Goal: Transaction & Acquisition: Purchase product/service

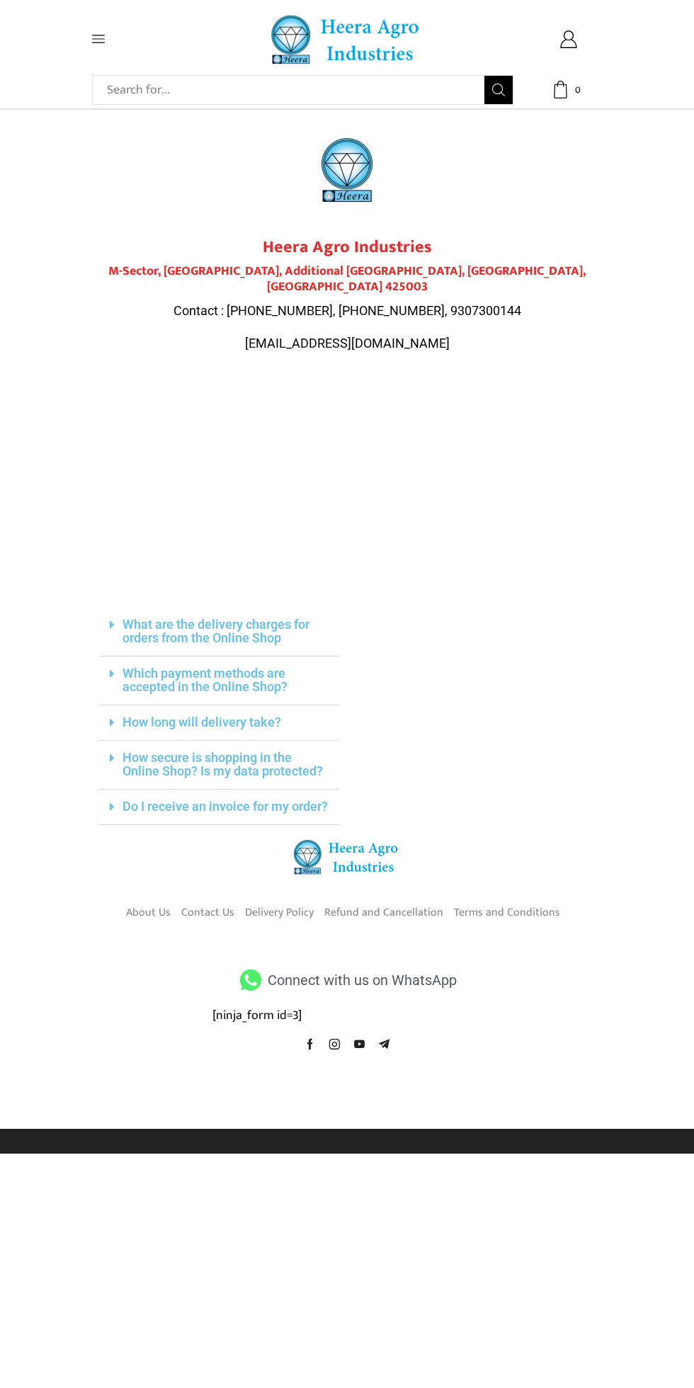
click at [98, 39] on icon at bounding box center [98, 39] width 13 height 8
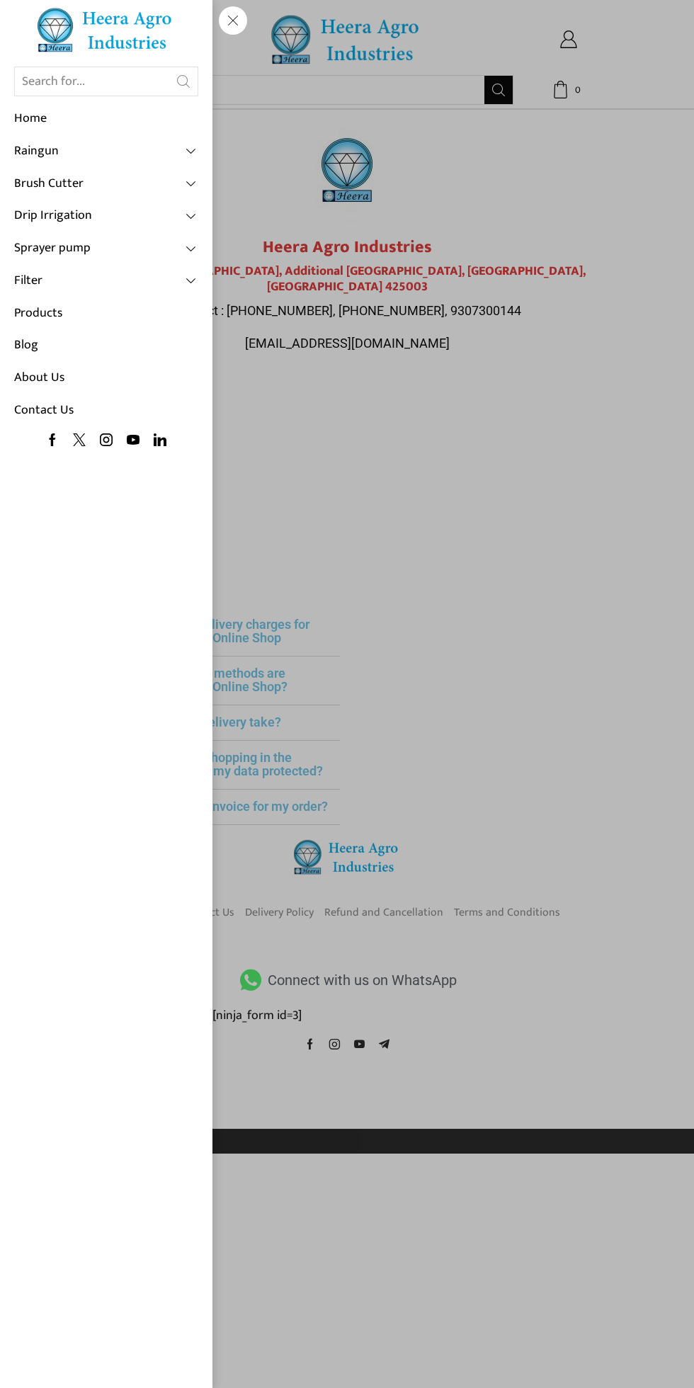
click at [72, 120] on link "Home" at bounding box center [106, 119] width 184 height 33
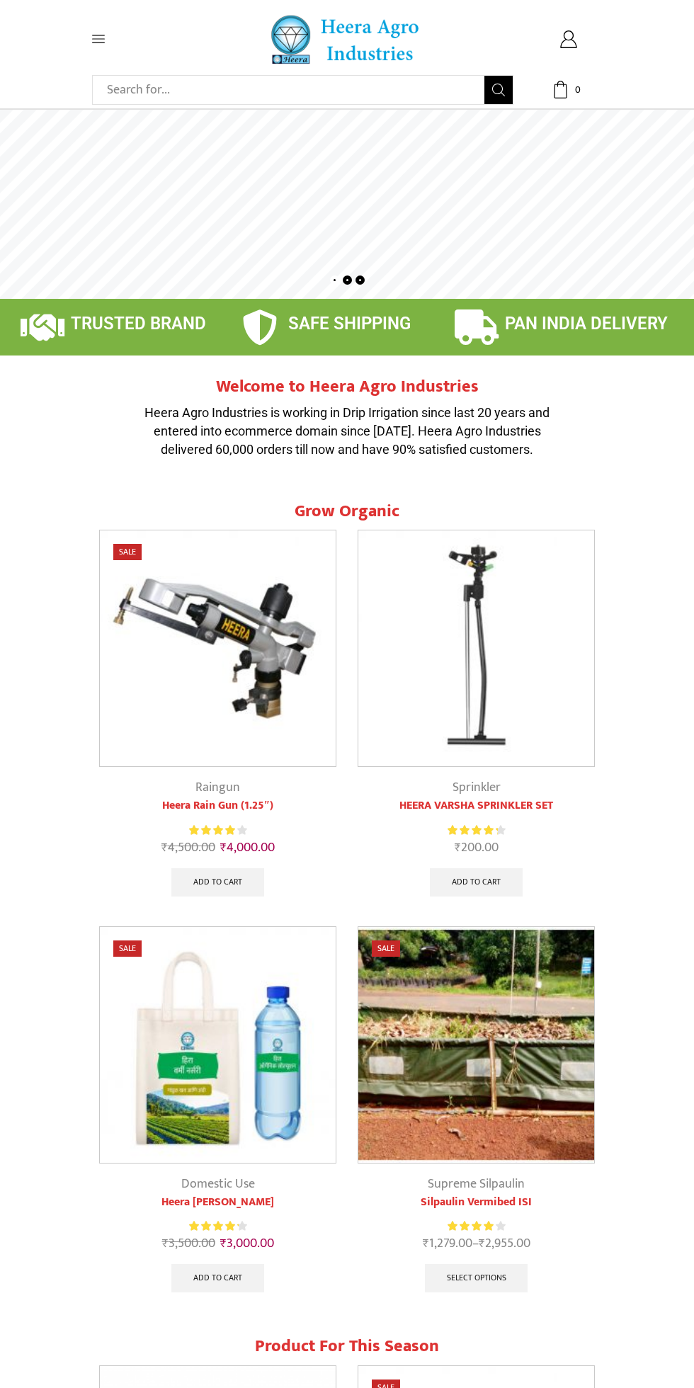
click at [98, 35] on icon at bounding box center [98, 39] width 13 height 8
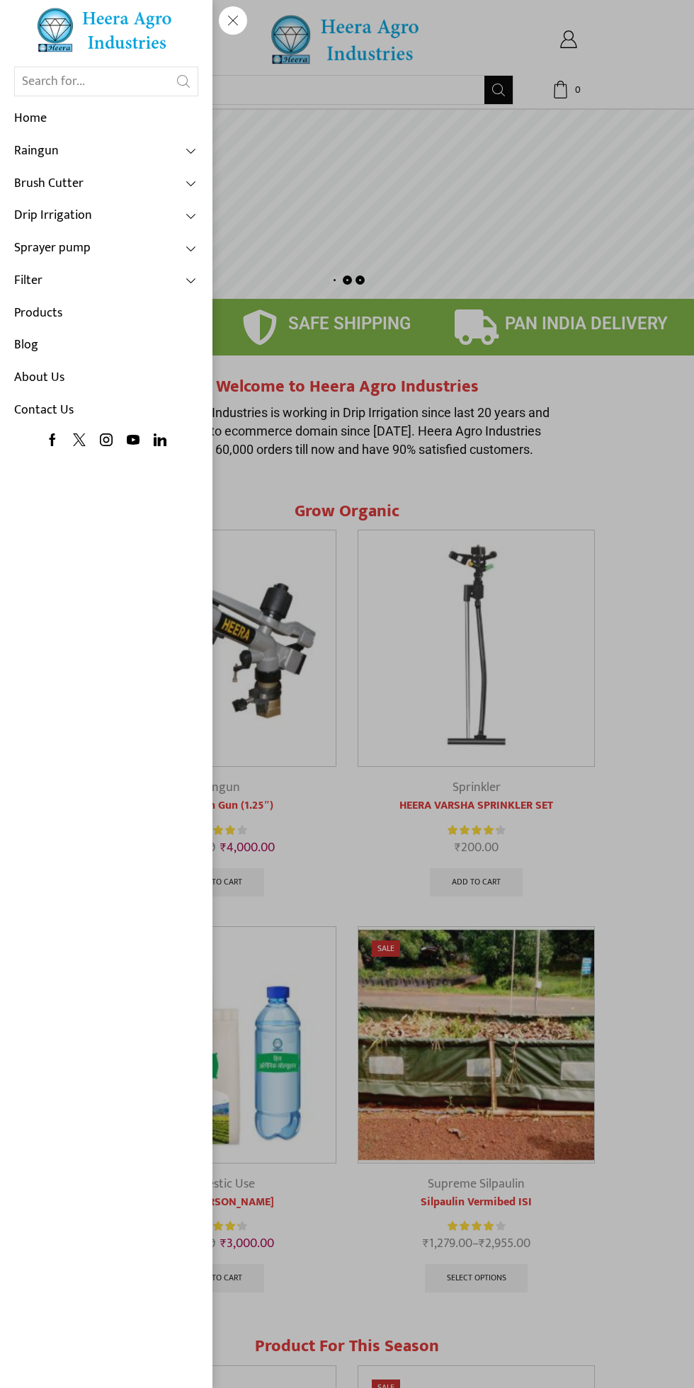
click at [127, 222] on link "Drip Irrigation" at bounding box center [106, 216] width 184 height 33
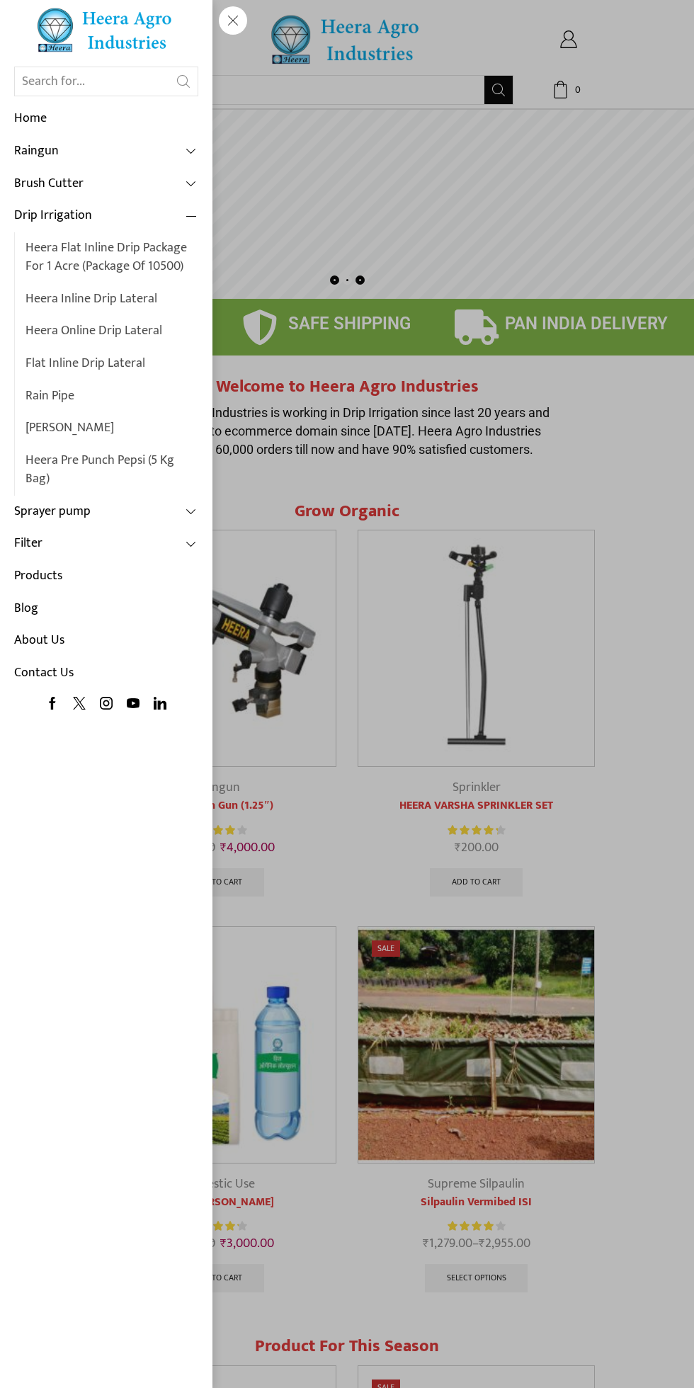
click at [123, 302] on link "Heera Inline Drip Lateral" at bounding box center [112, 299] width 173 height 33
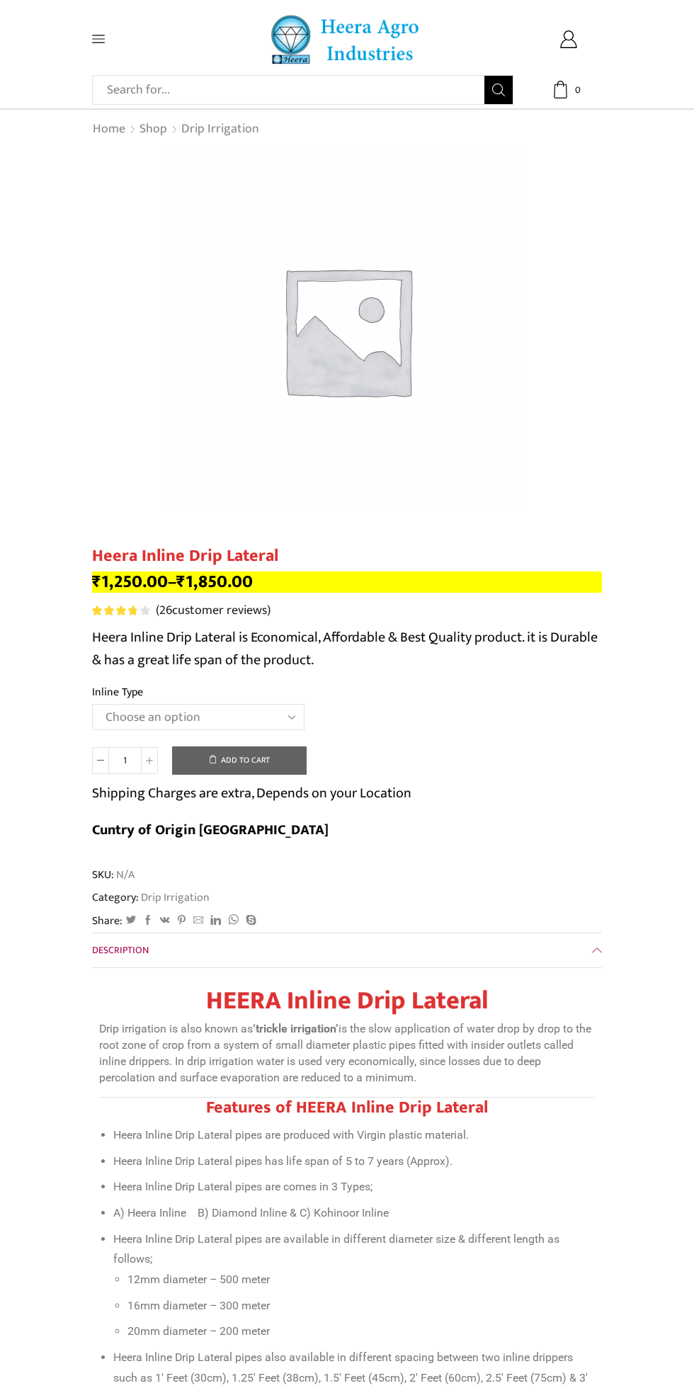
click at [266, 715] on select "Choose an option Heera Inline 12 MM (30CM) Heera Inline 12 MM (38CM) Heera Inli…" at bounding box center [198, 717] width 213 height 26
click at [224, 725] on select "Choose an option Heera Inline 12 MM (30CM) Heera Inline 12 MM (38CM) Heera Inli…" at bounding box center [198, 717] width 213 height 26
click at [246, 722] on select "Choose an option Heera Inline 12 MM (30CM) Heera Inline 12 MM (38CM) Heera Inli…" at bounding box center [198, 717] width 213 height 26
click at [92, 706] on select "Choose an option Heera Inline 12 MM (30CM) Heera Inline 12 MM (38CM) Heera Inli…" at bounding box center [198, 717] width 213 height 26
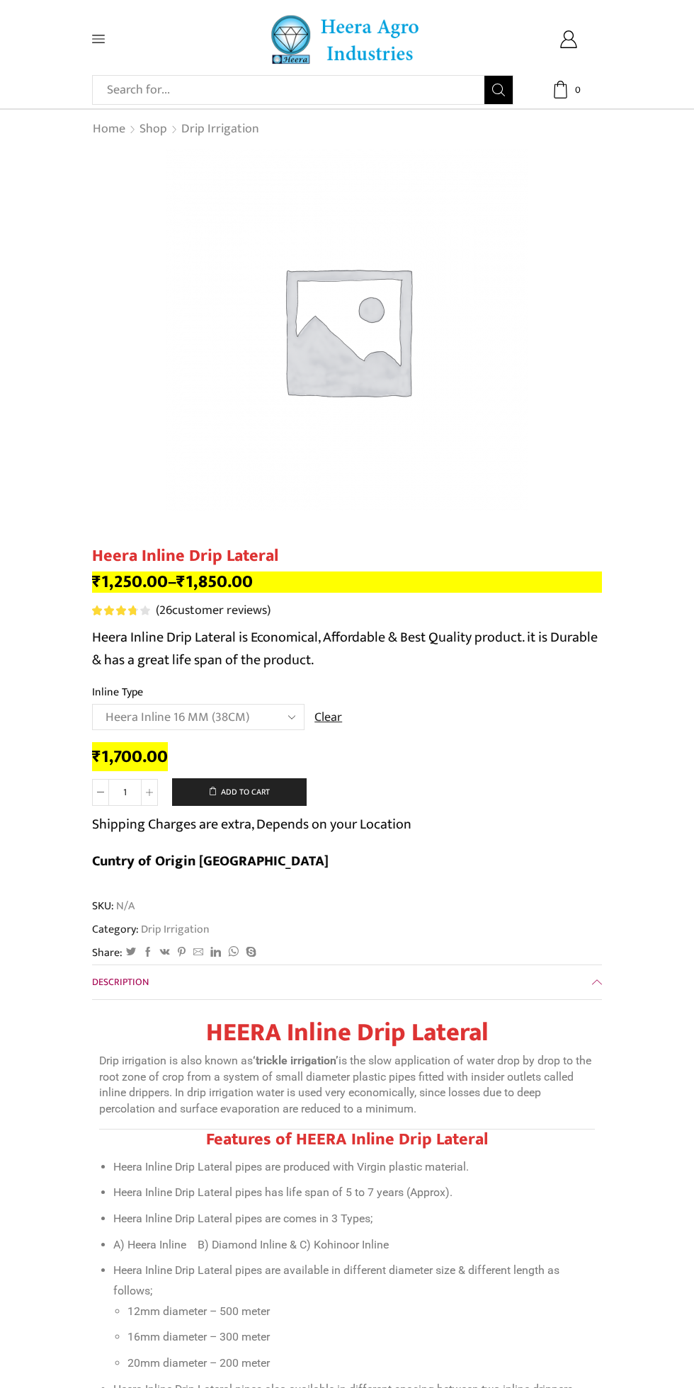
click at [238, 723] on select "Choose an option Heera Inline 12 MM (30CM) Heera Inline 12 MM (38CM) Heera Inli…" at bounding box center [198, 717] width 213 height 26
click at [92, 706] on select "Choose an option Heera Inline 12 MM (30CM) Heera Inline 12 MM (38CM) Heera Inli…" at bounding box center [198, 717] width 213 height 26
click at [237, 725] on select "Choose an option Heera Inline 12 MM (30CM) Heera Inline 12 MM (38CM) Heera Inli…" at bounding box center [198, 717] width 213 height 26
click at [92, 706] on select "Choose an option Heera Inline 12 MM (30CM) Heera Inline 12 MM (38CM) Heera Inli…" at bounding box center [198, 717] width 213 height 26
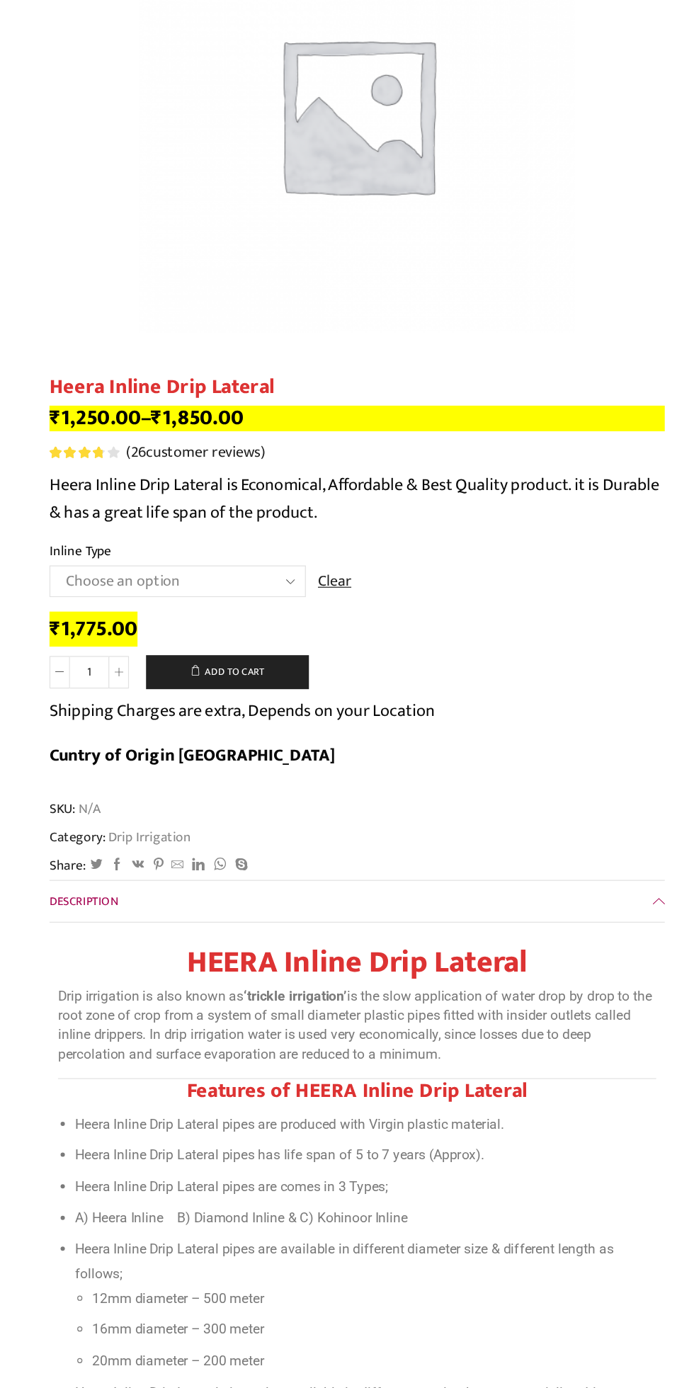
scroll to position [234, 0]
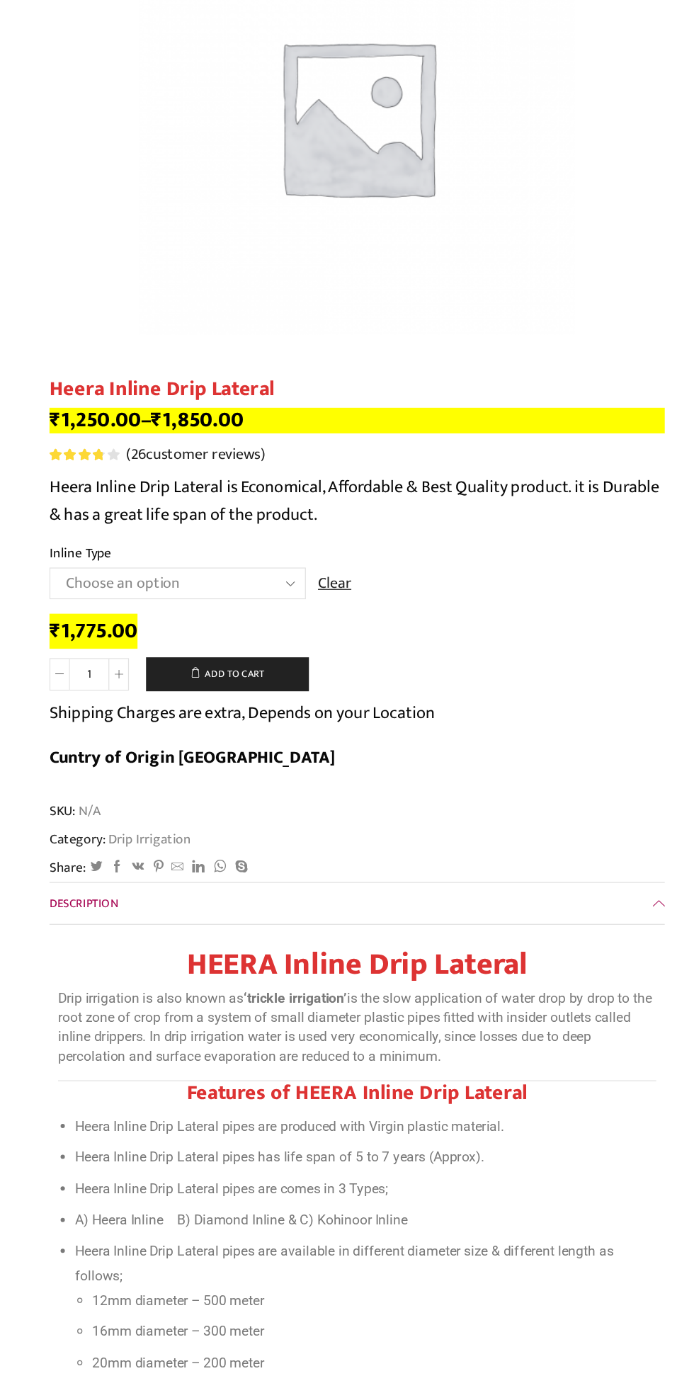
click at [247, 486] on select "Choose an option Heera Inline 12 MM (30CM) Heera Inline 12 MM (38CM) Heera Inli…" at bounding box center [198, 483] width 213 height 26
click at [92, 472] on select "Choose an option Heera Inline 12 MM (30CM) Heera Inline 12 MM (38CM) Heera Inli…" at bounding box center [198, 483] width 213 height 26
click at [249, 491] on select "Choose an option Heera Inline 12 MM (30CM) Heera Inline 12 MM (38CM) Heera Inli…" at bounding box center [198, 483] width 213 height 26
click at [92, 472] on select "Choose an option Heera Inline 12 MM (30CM) Heera Inline 12 MM (38CM) Heera Inli…" at bounding box center [198, 483] width 213 height 26
click at [245, 478] on select "Choose an option Heera Inline 12 MM (30CM) Heera Inline 12 MM (38CM) Heera Inli…" at bounding box center [198, 483] width 213 height 26
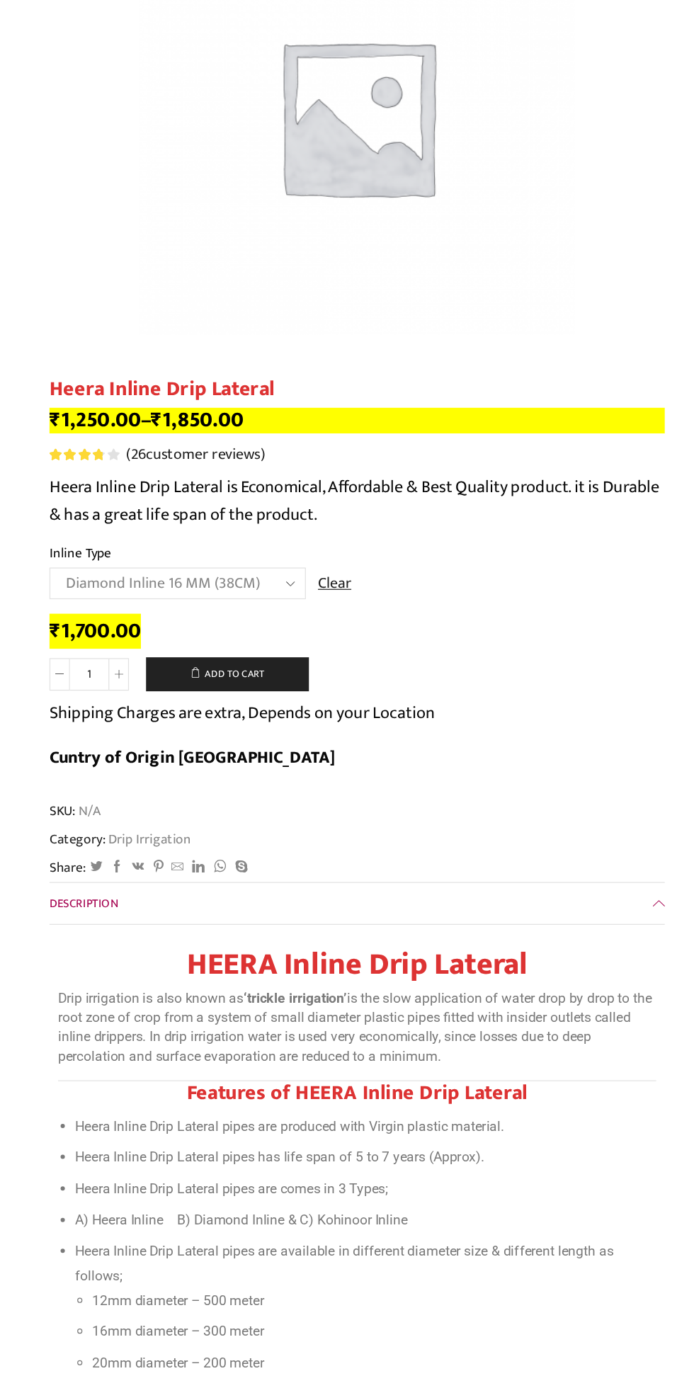
click at [92, 472] on select "Choose an option Heera Inline 12 MM (30CM) Heera Inline 12 MM (38CM) Heera Inli…" at bounding box center [198, 483] width 213 height 26
click at [244, 487] on select "Choose an option Heera Inline 12 MM (30CM) Heera Inline 12 MM (38CM) Heera Inli…" at bounding box center [198, 483] width 213 height 26
click at [92, 472] on select "Choose an option Heera Inline 12 MM (30CM) Heera Inline 12 MM (38CM) Heera Inli…" at bounding box center [198, 483] width 213 height 26
click at [220, 487] on select "Choose an option Heera Inline 12 MM (30CM) Heera Inline 12 MM (38CM) Heera Inli…" at bounding box center [198, 483] width 213 height 26
select select "Heera Inline 20 MM (38CM)"
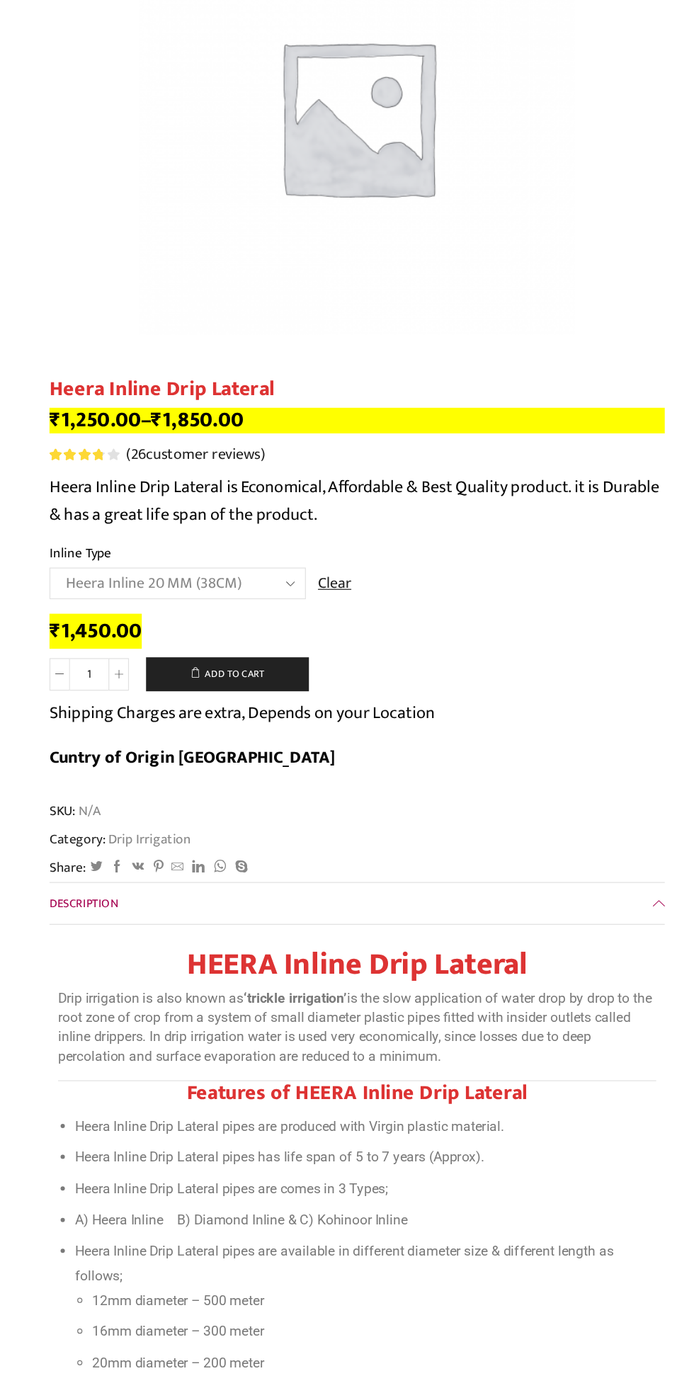
click at [92, 472] on select "Choose an option Heera Inline 12 MM (30CM) Heera Inline 12 MM (38CM) Heera Inli…" at bounding box center [198, 483] width 213 height 26
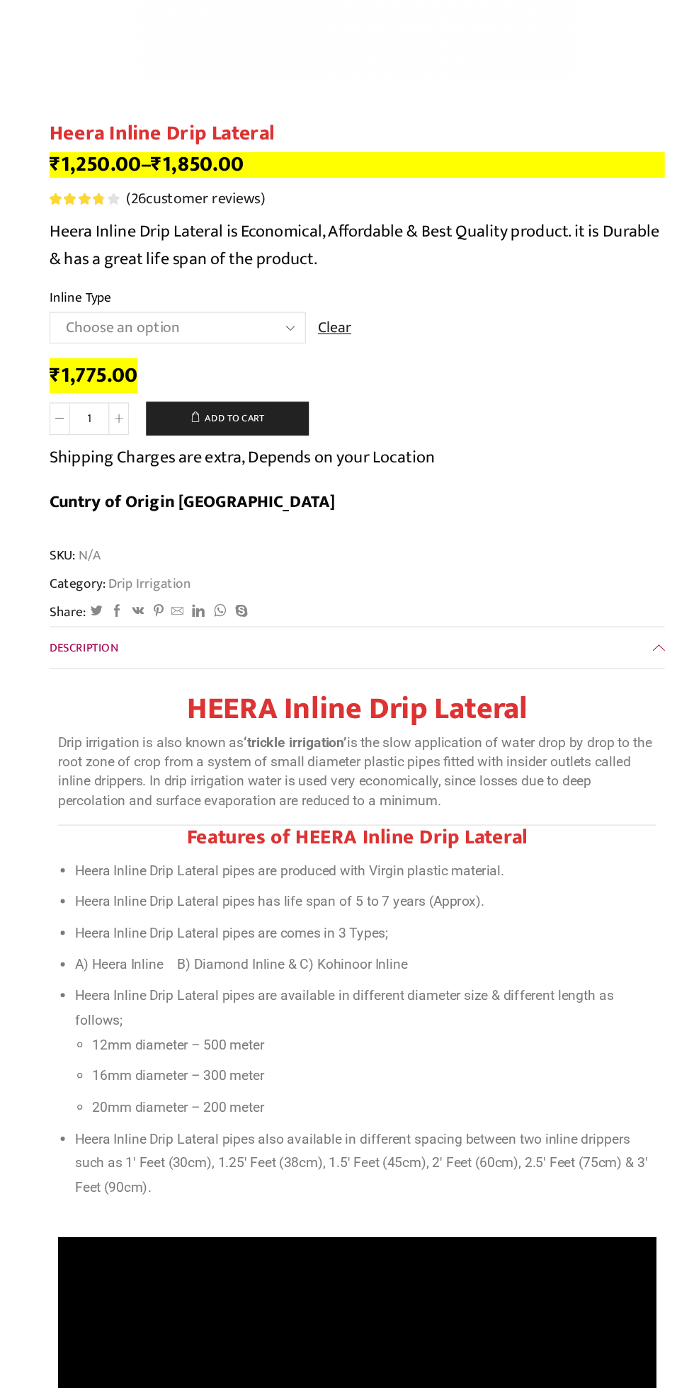
scroll to position [0, 0]
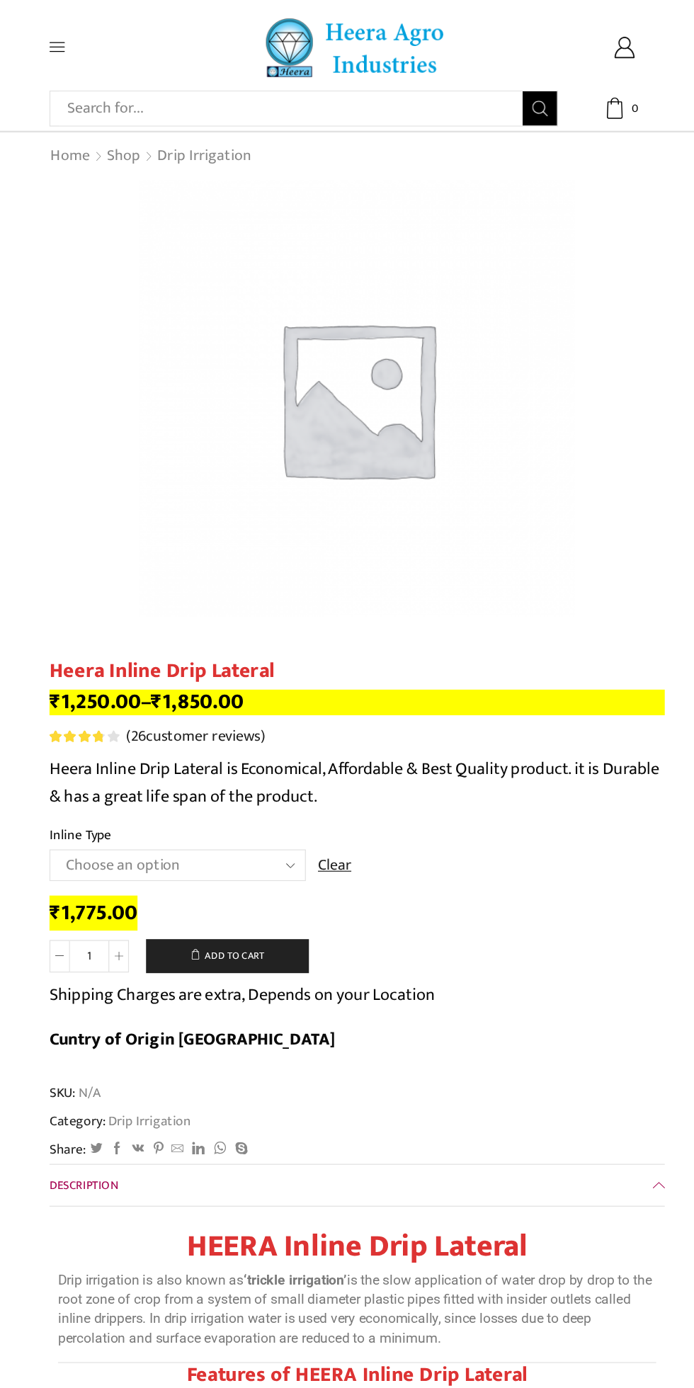
click at [102, 132] on link "Home" at bounding box center [109, 129] width 34 height 18
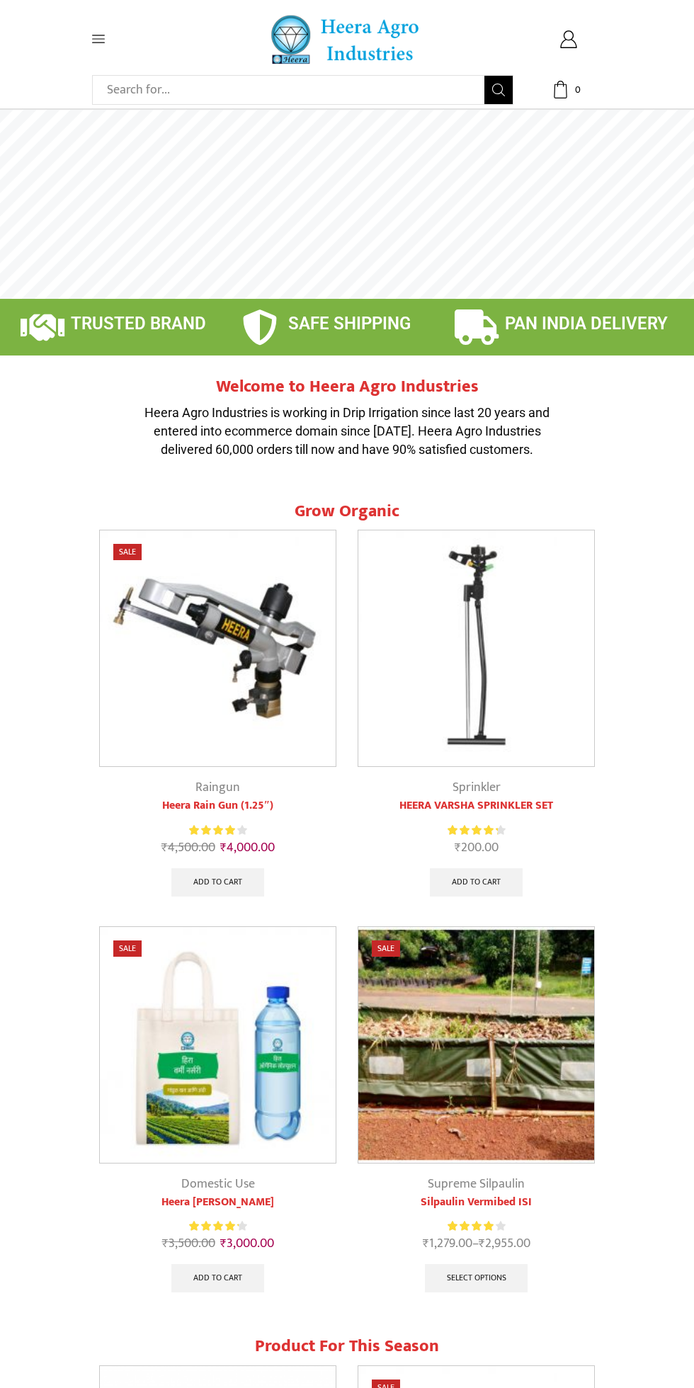
click at [98, 39] on icon at bounding box center [98, 39] width 13 height 8
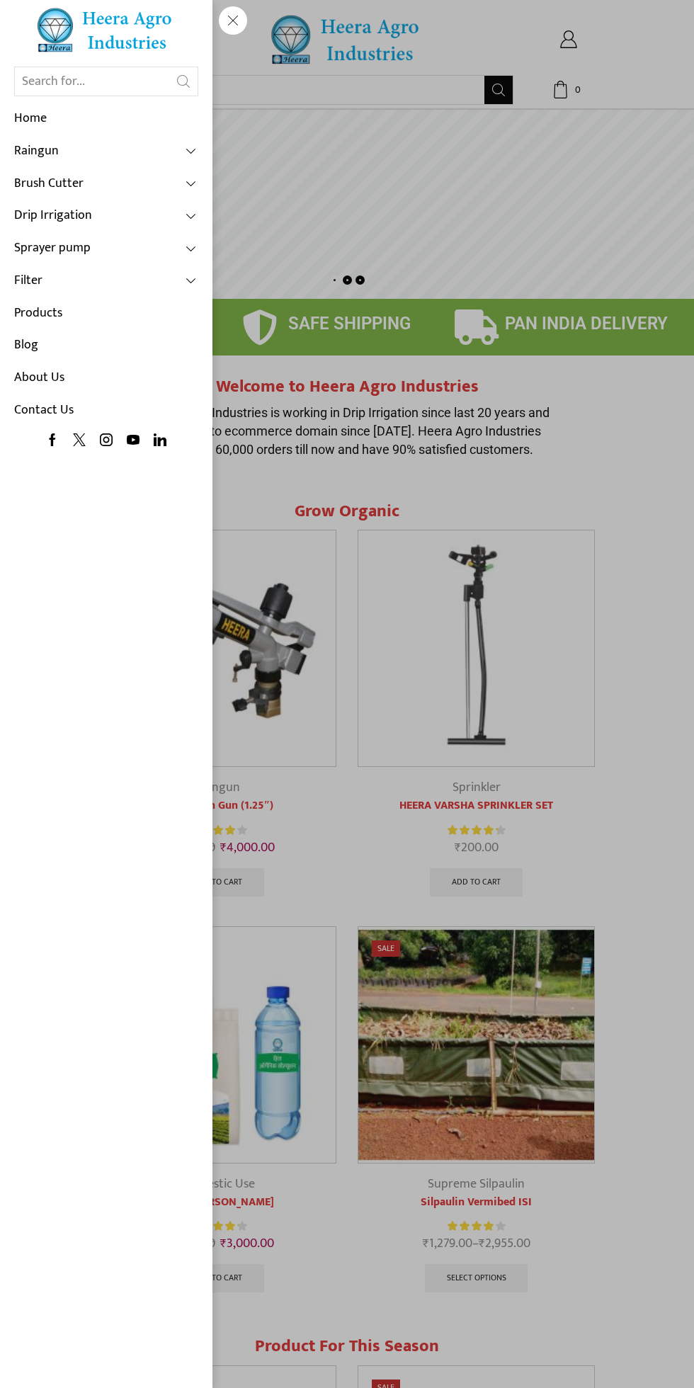
click at [120, 214] on link "Drip Irrigation" at bounding box center [106, 216] width 184 height 33
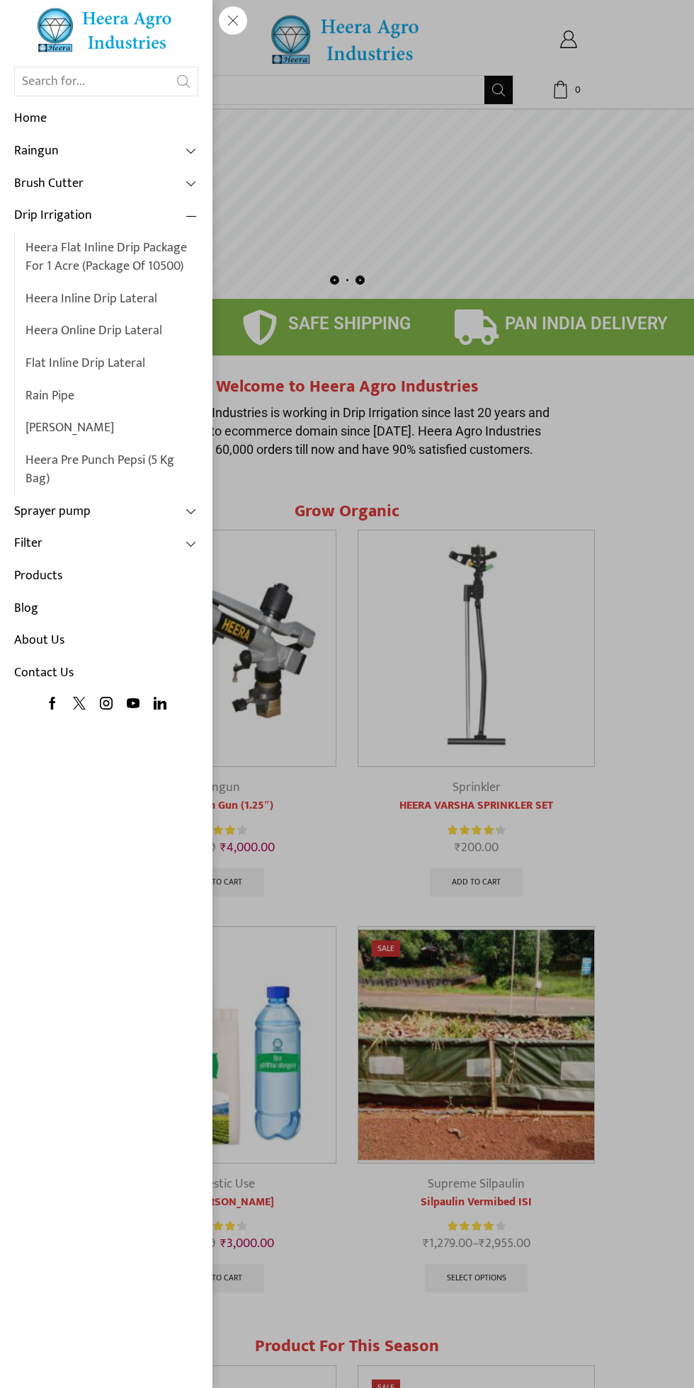
click at [56, 406] on link "Rain Pipe" at bounding box center [112, 396] width 173 height 33
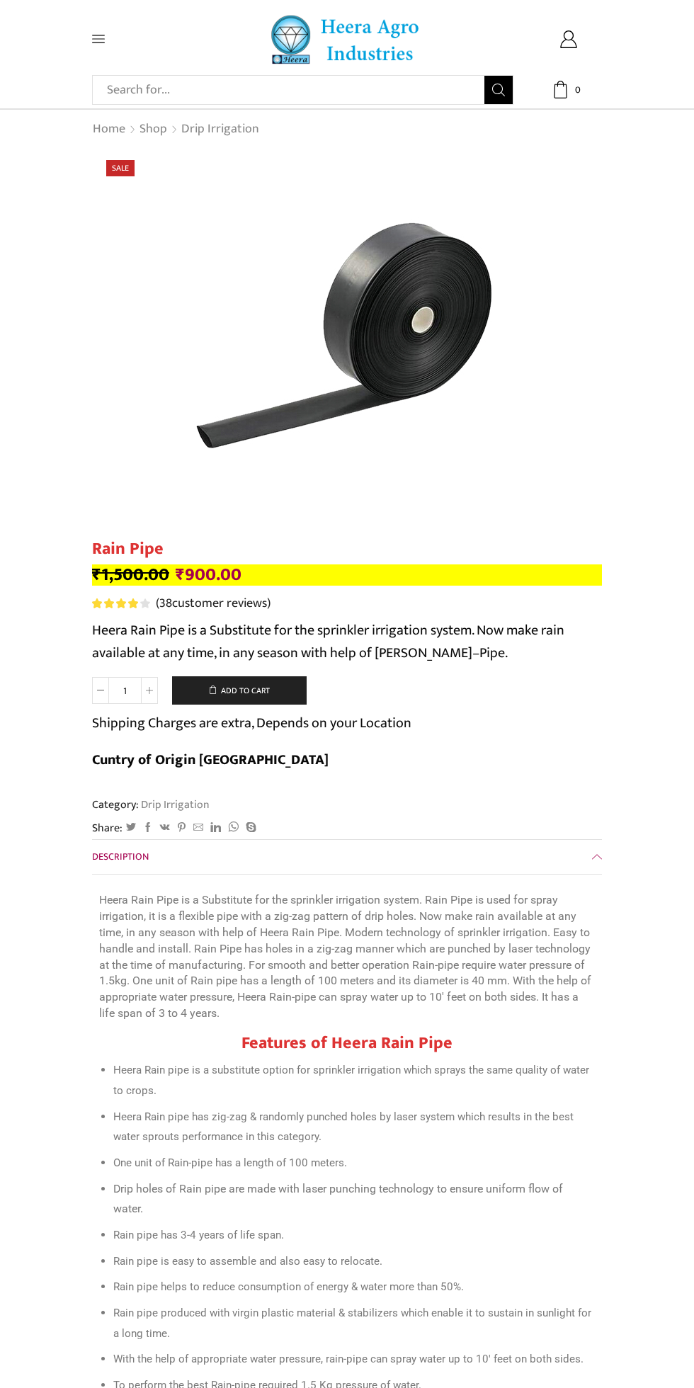
click at [98, 39] on icon at bounding box center [98, 39] width 13 height 8
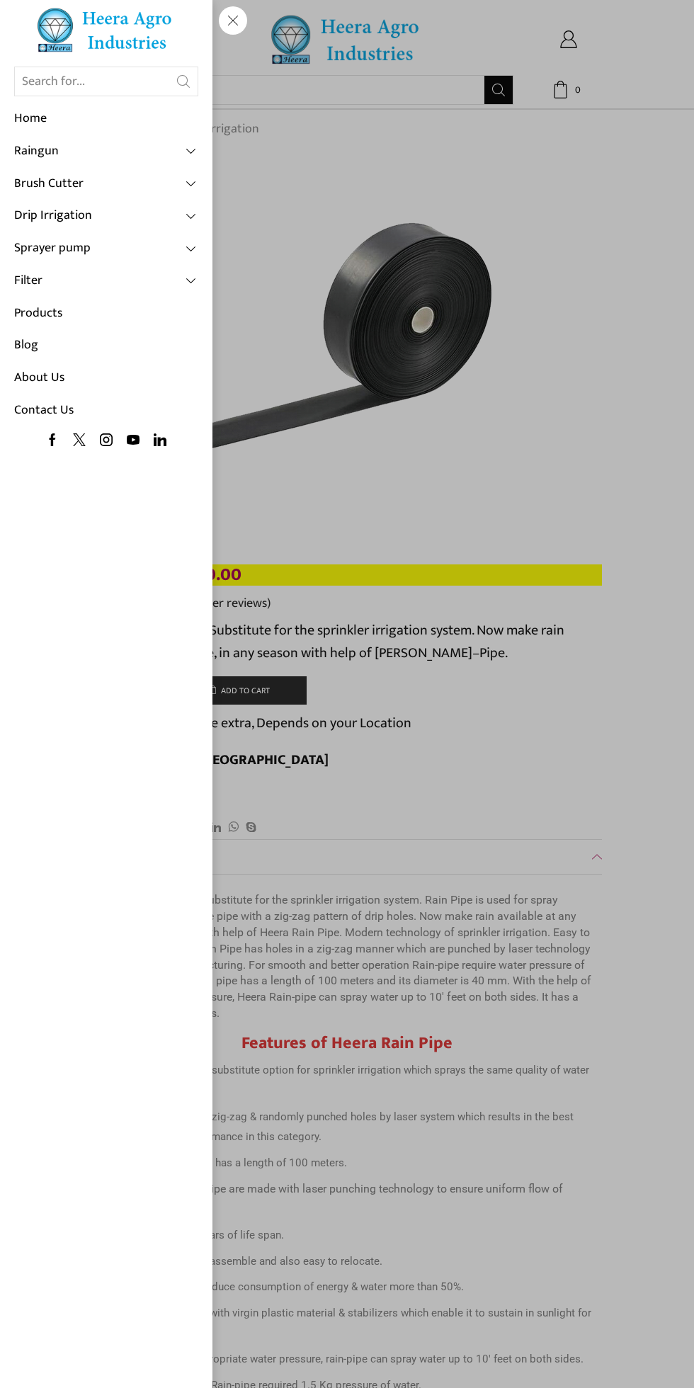
click at [60, 311] on link "Products" at bounding box center [106, 314] width 184 height 33
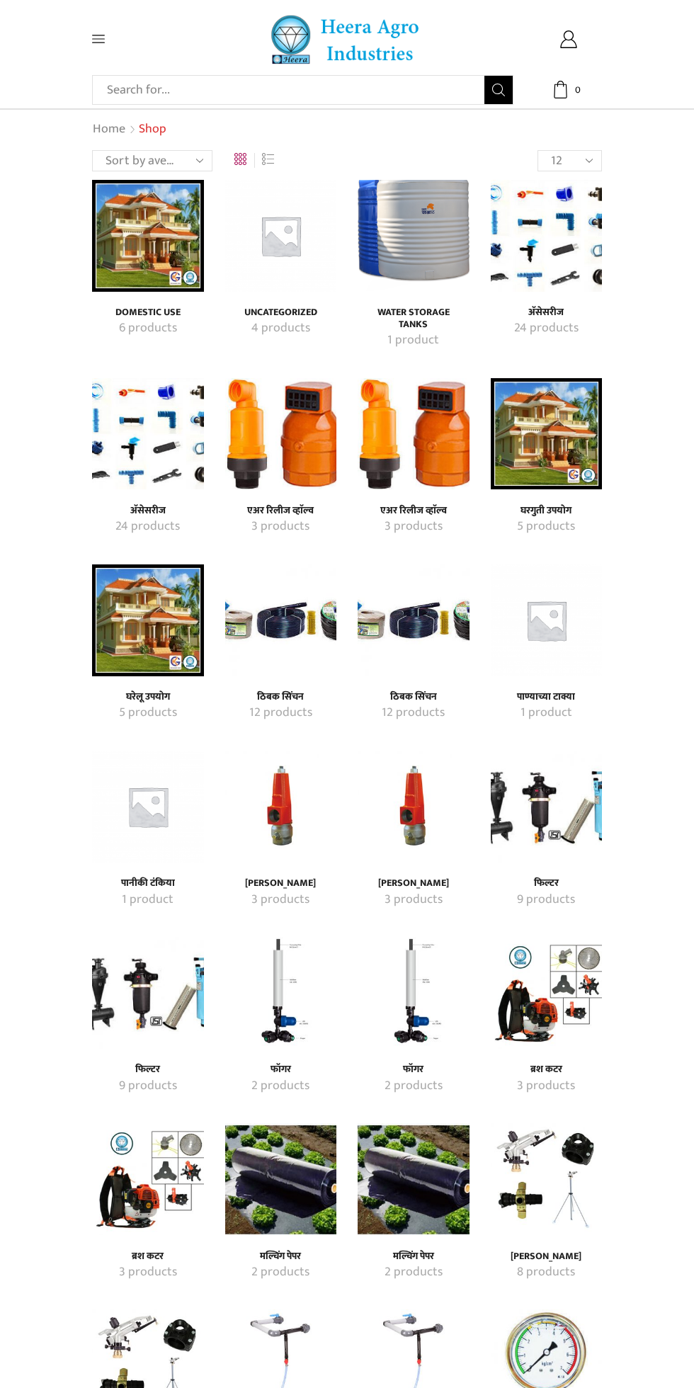
click at [278, 1264] on mark "2 products" at bounding box center [280, 1273] width 58 height 18
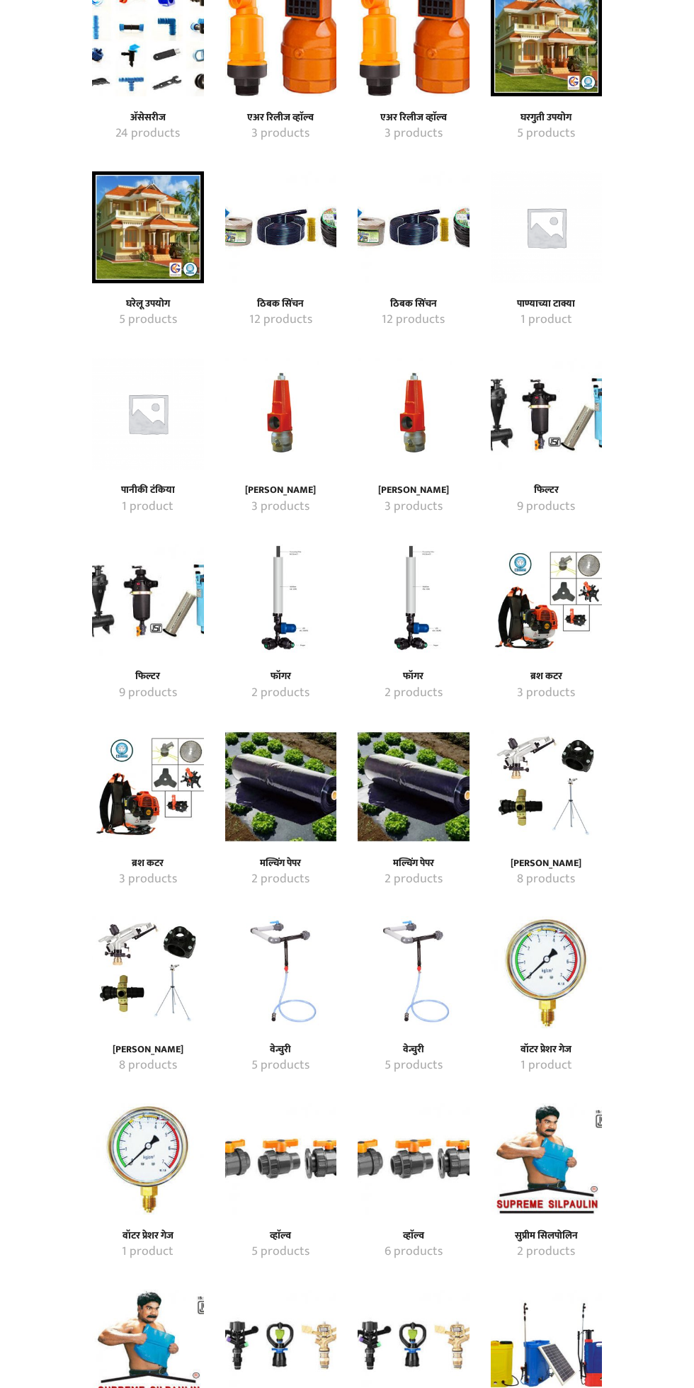
scroll to position [402, 0]
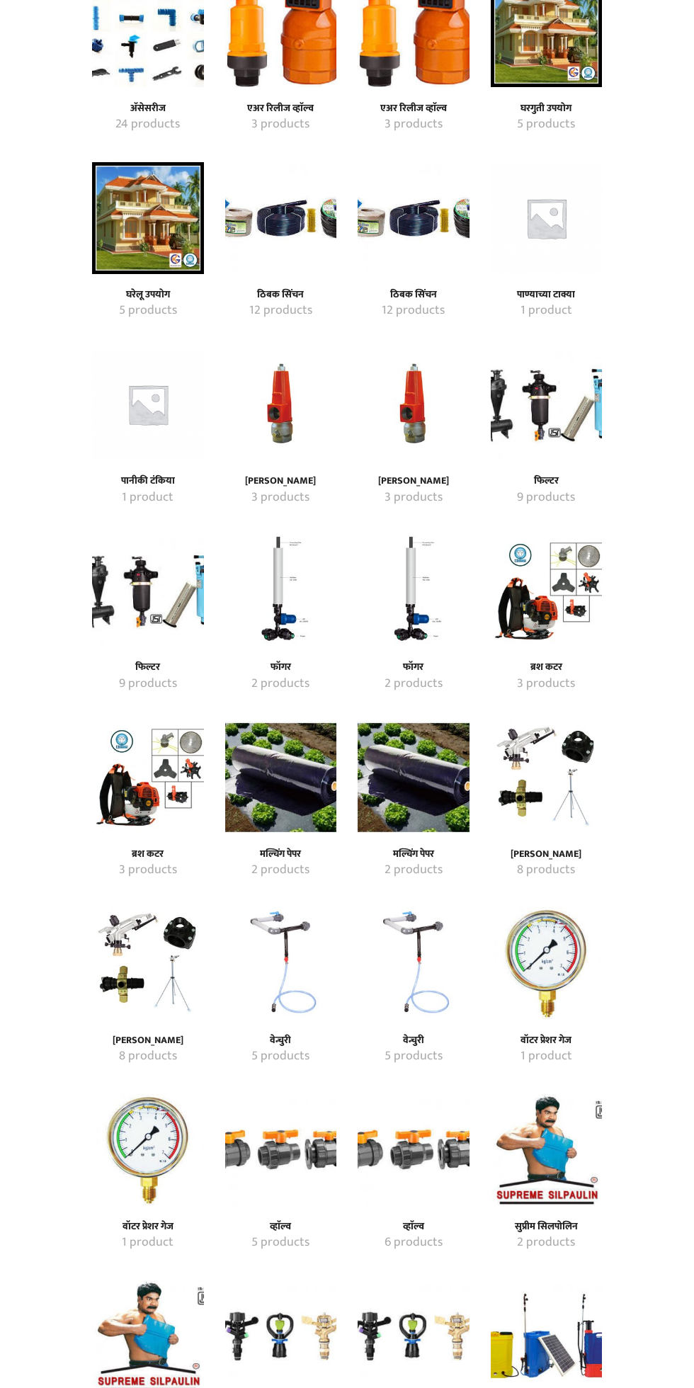
click at [289, 849] on h4 "मल्चिंग पेपर" at bounding box center [281, 855] width 81 height 12
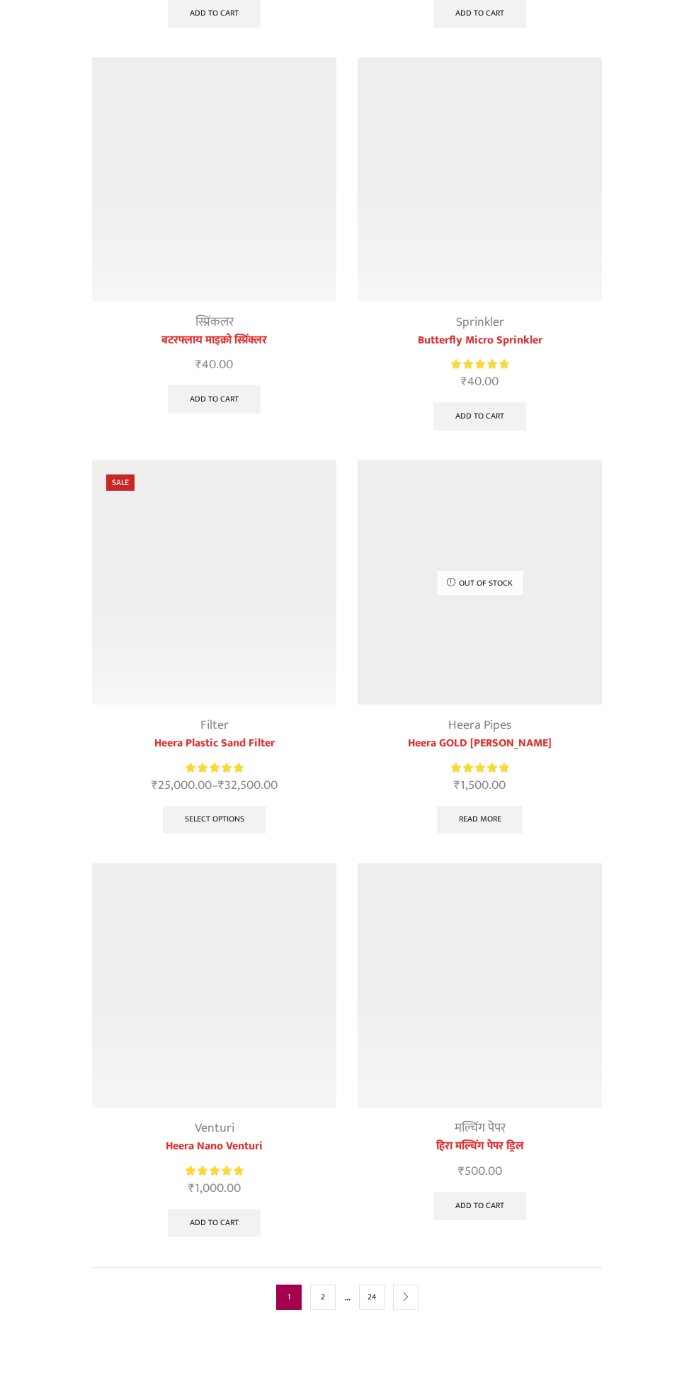
scroll to position [3997, 0]
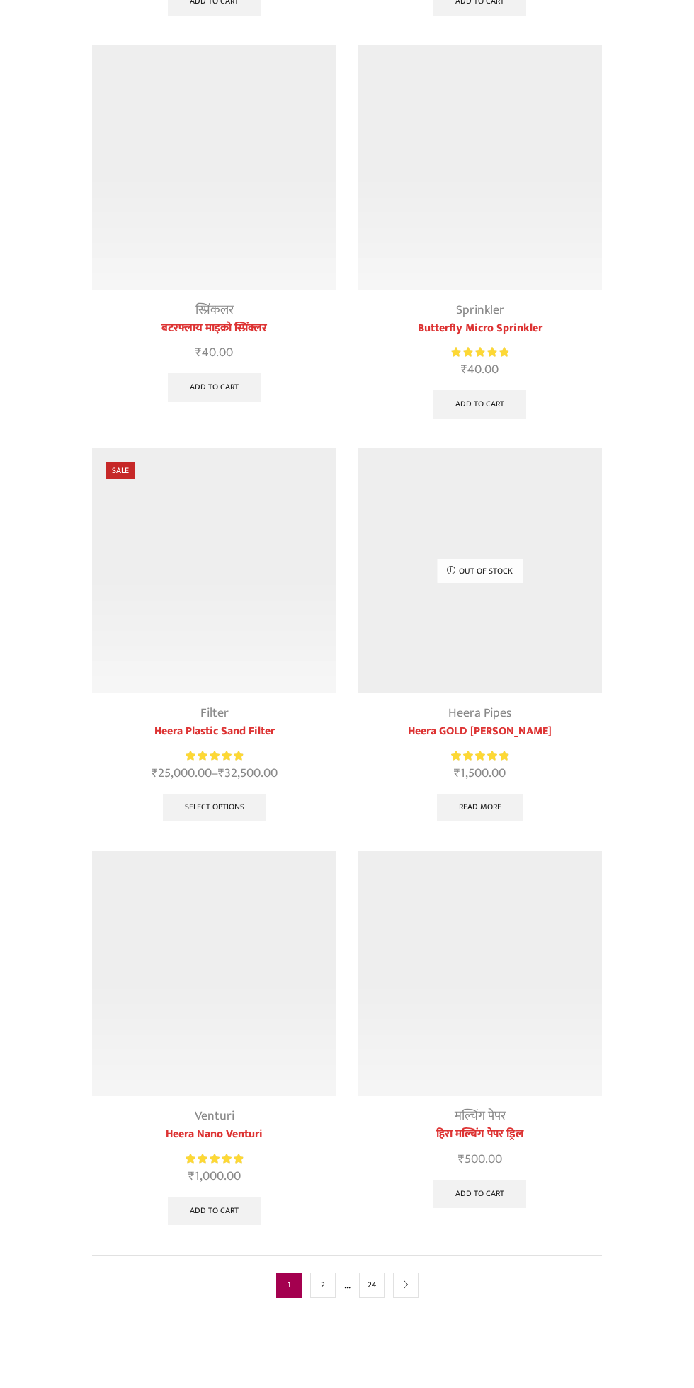
click at [405, 1281] on icon "next" at bounding box center [406, 1285] width 9 height 9
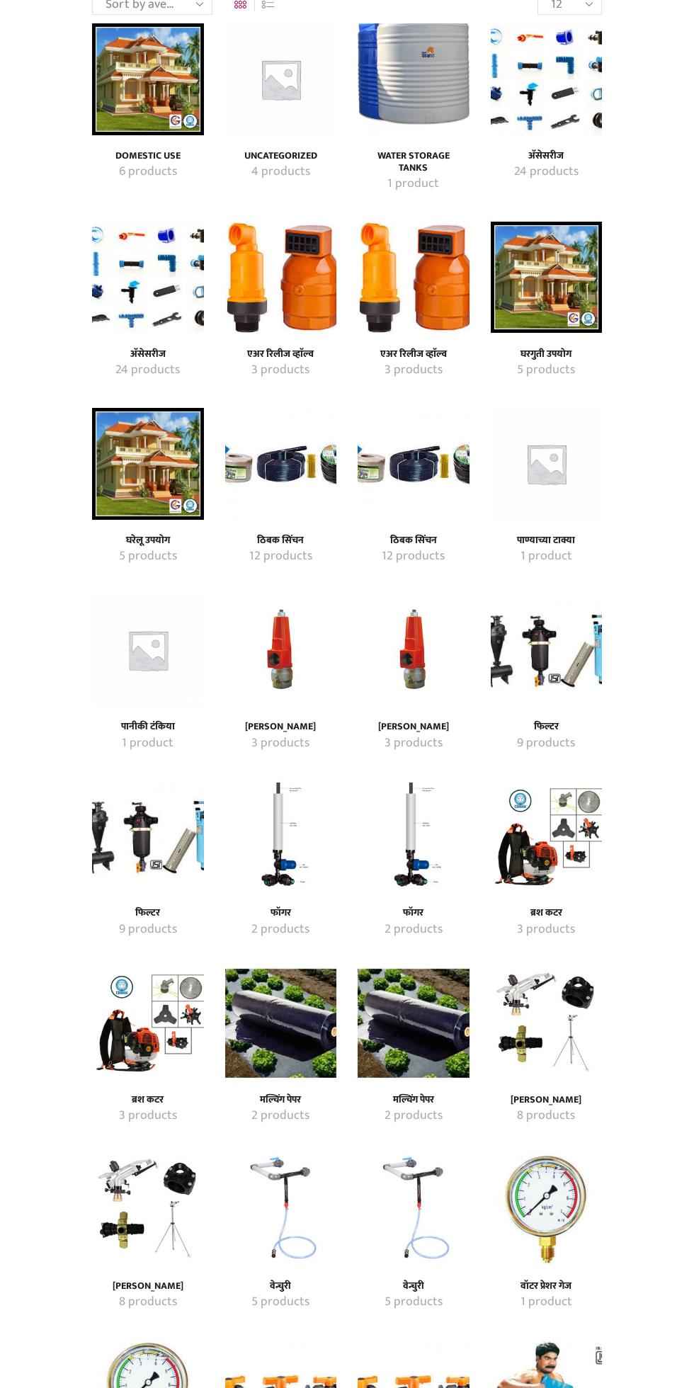
scroll to position [159, 0]
